Goal: Check status: Check status

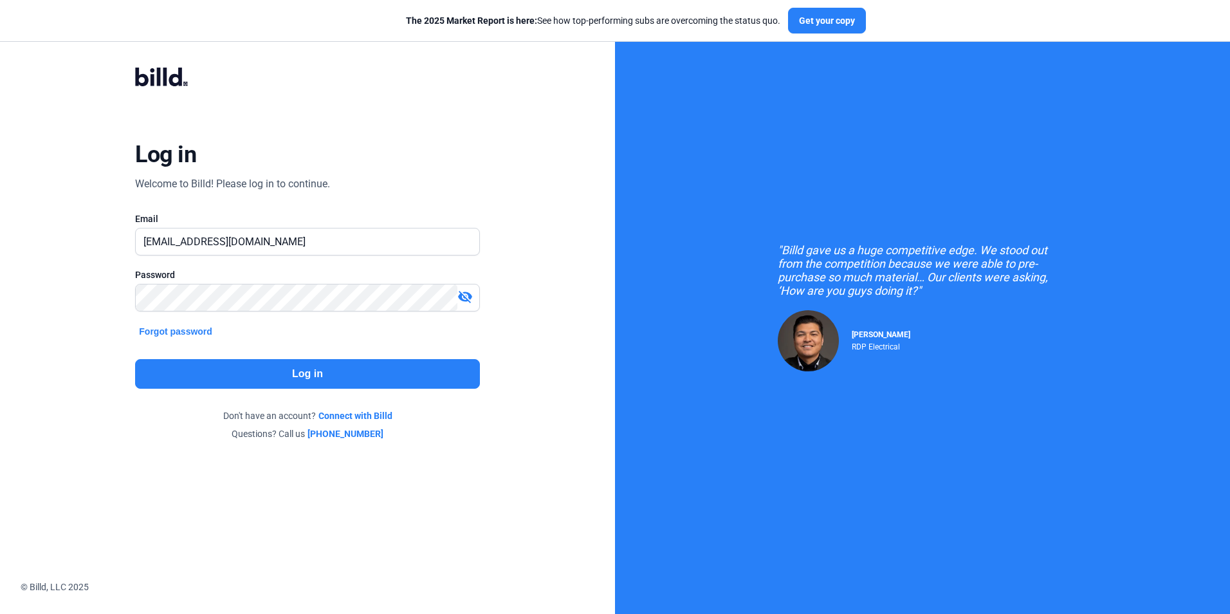
click at [313, 372] on button "Log in" at bounding box center [307, 374] width 344 height 30
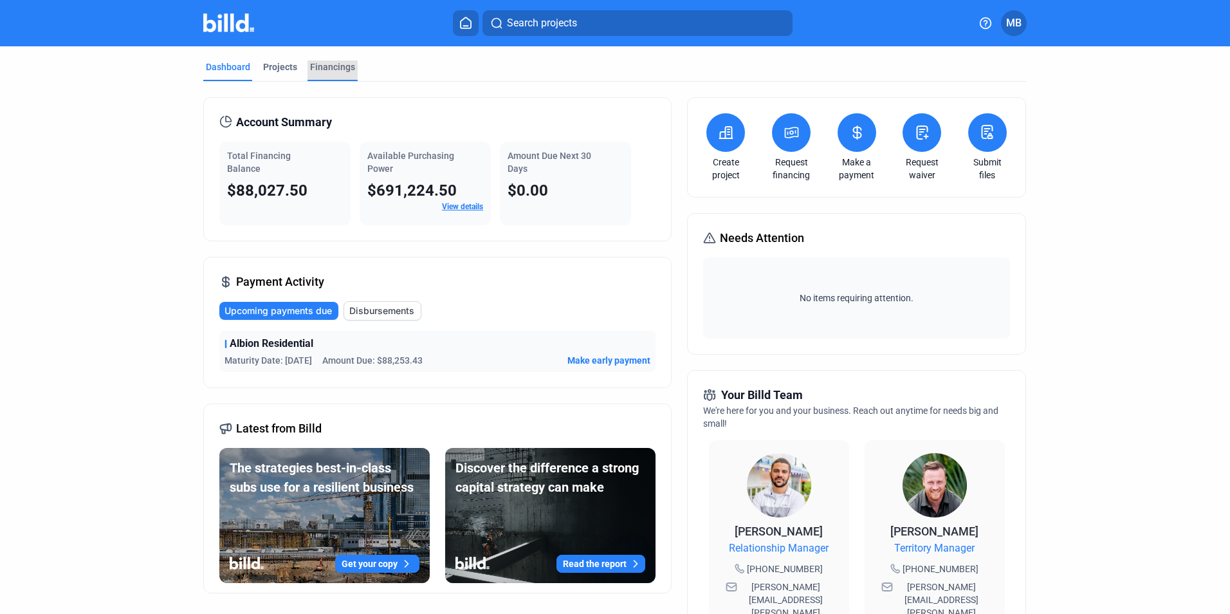
click at [322, 66] on div "Financings" at bounding box center [332, 66] width 45 height 13
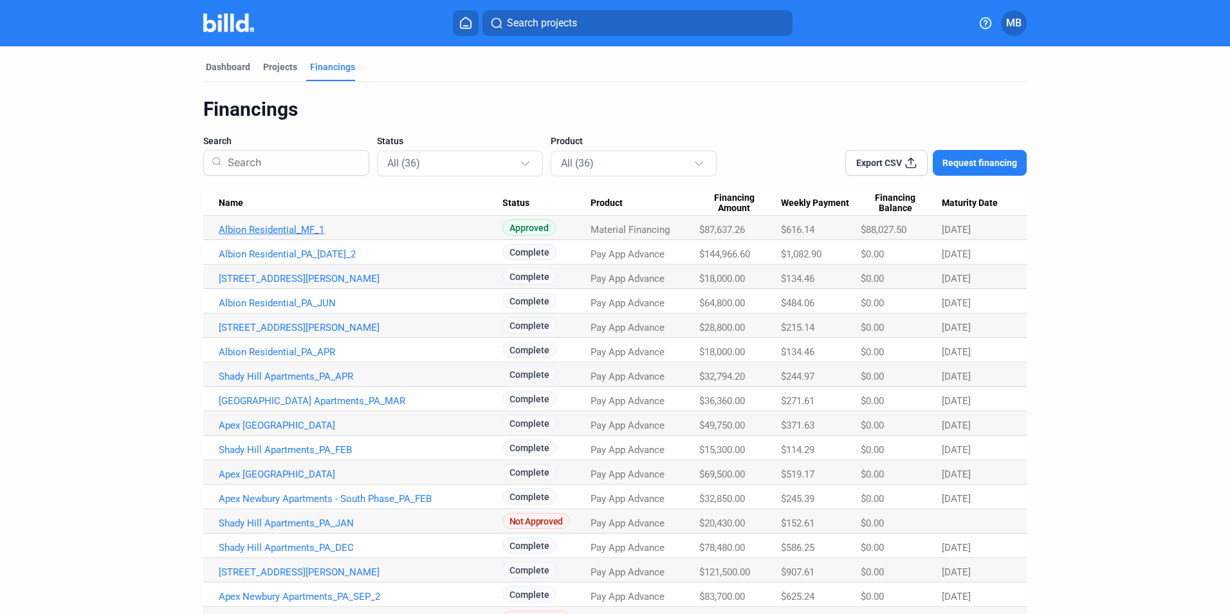
click at [261, 228] on link "Albion Residential_MF_1" at bounding box center [361, 230] width 284 height 12
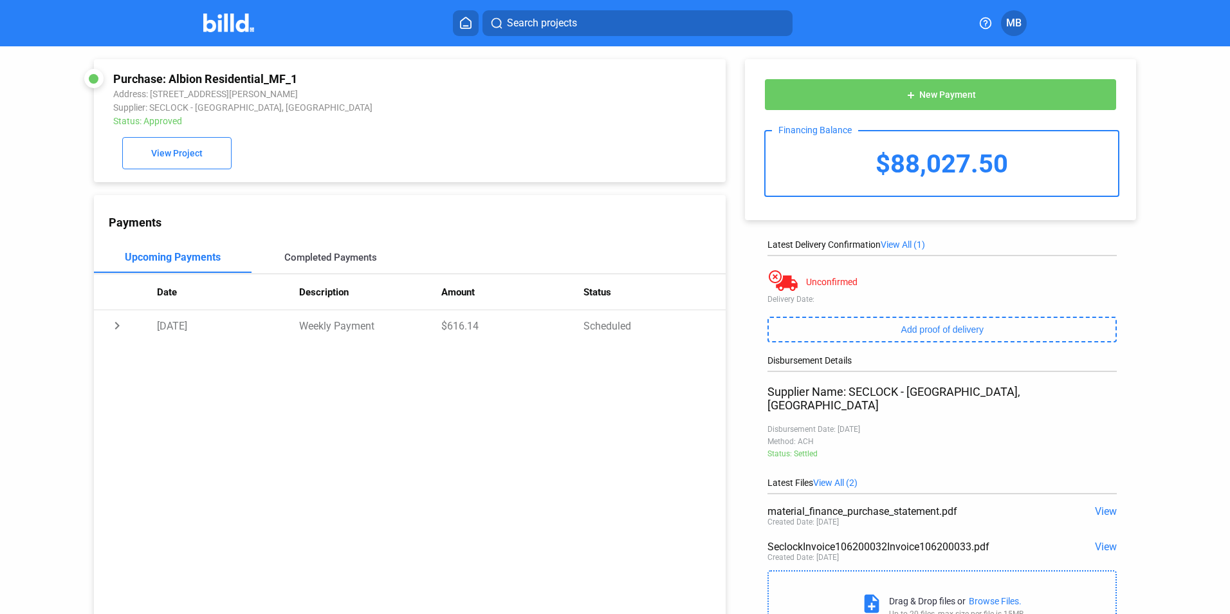
click at [291, 259] on div "Completed Payments" at bounding box center [330, 258] width 93 height 12
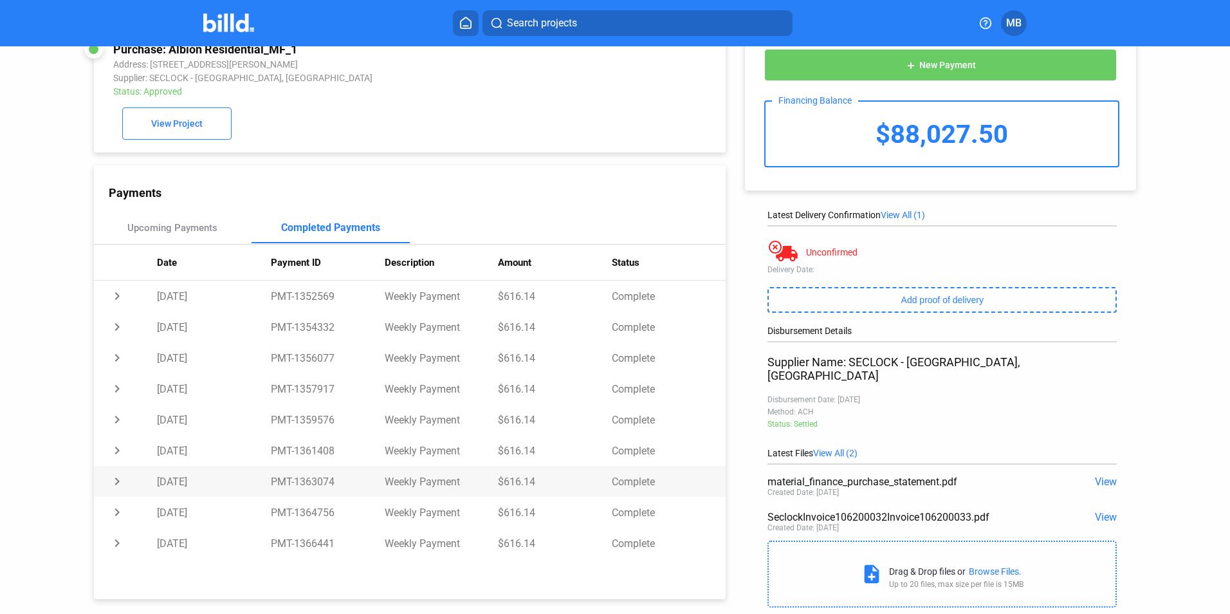
scroll to position [51, 0]
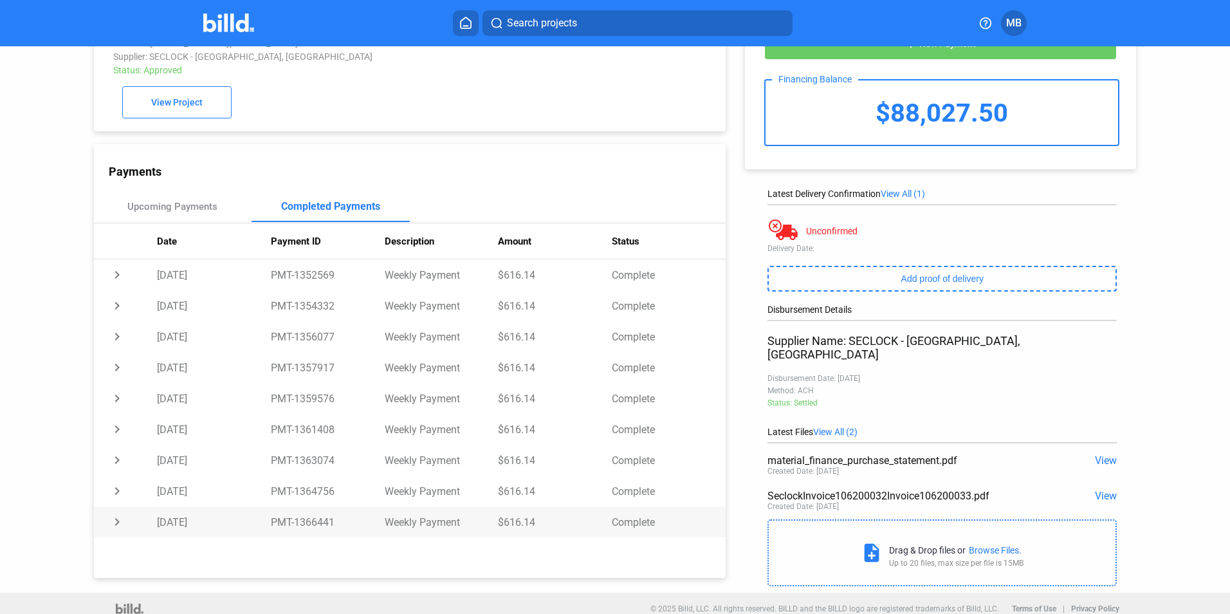
drag, startPoint x: 292, startPoint y: 526, endPoint x: 331, endPoint y: 526, distance: 39.2
click at [331, 526] on td "PMT-1366441" at bounding box center [328, 521] width 114 height 31
copy td "1366441"
